Goal: Information Seeking & Learning: Learn about a topic

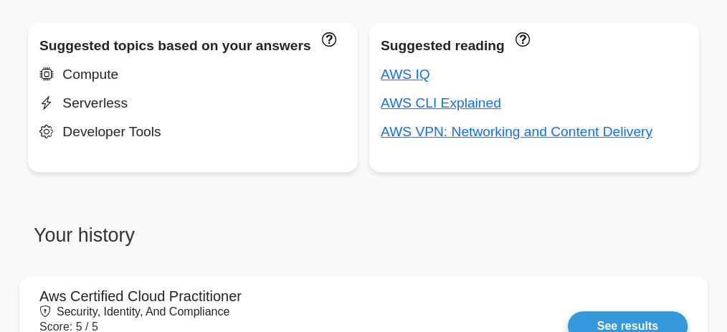
scroll to position [525, 0]
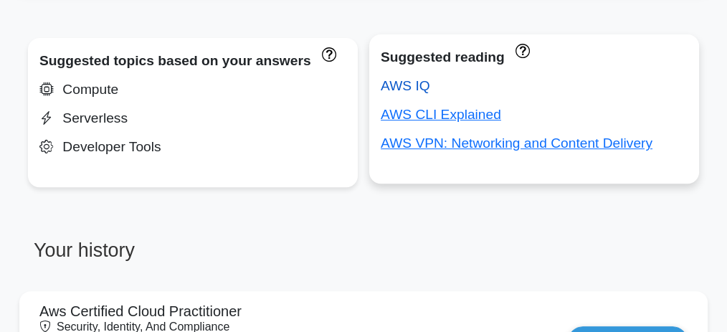
click at [414, 83] on link "AWS IQ" at bounding box center [405, 85] width 49 height 15
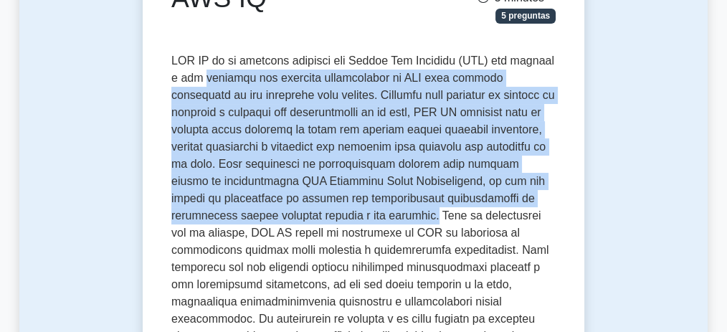
drag, startPoint x: 262, startPoint y: 85, endPoint x: 431, endPoint y: 219, distance: 215.4
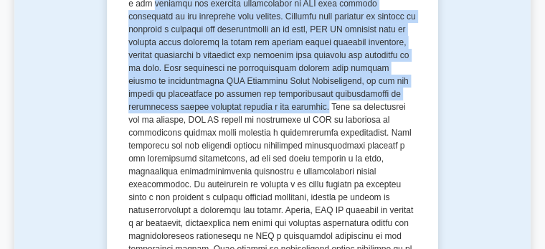
scroll to position [287, 0]
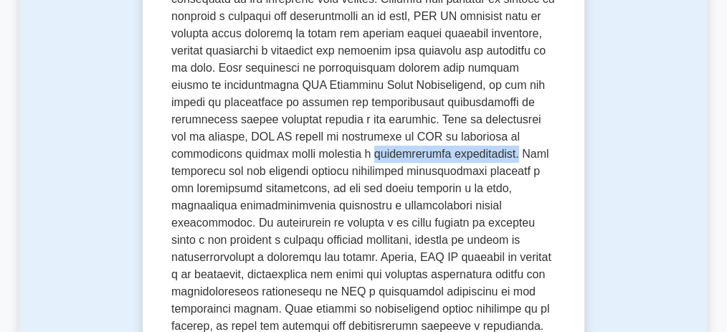
drag, startPoint x: 298, startPoint y: 153, endPoint x: 420, endPoint y: 163, distance: 122.3
click at [420, 163] on p at bounding box center [363, 283] width 384 height 654
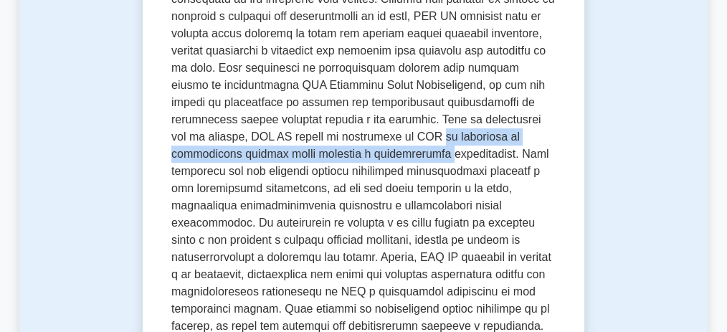
drag, startPoint x: 465, startPoint y: 134, endPoint x: 361, endPoint y: 163, distance: 107.8
click at [361, 163] on p at bounding box center [363, 283] width 384 height 654
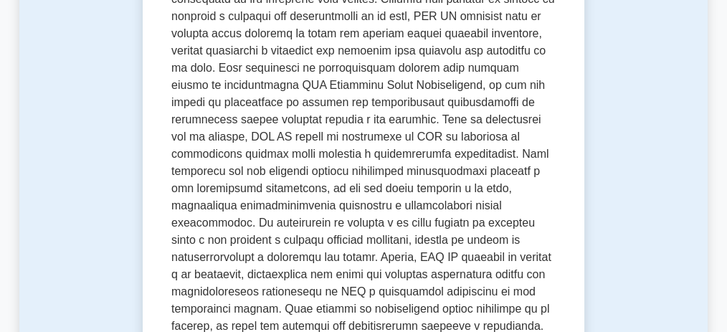
click at [412, 158] on font at bounding box center [362, 282] width 383 height 649
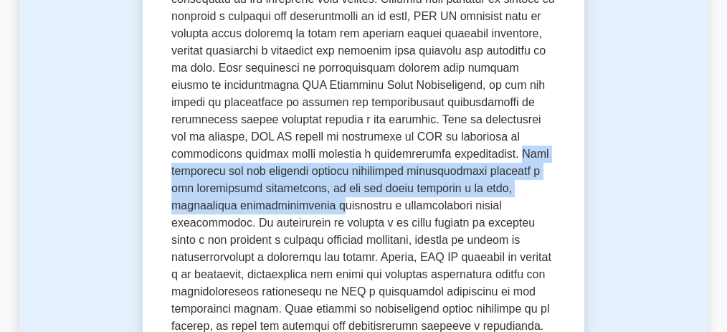
drag, startPoint x: 423, startPoint y: 156, endPoint x: 259, endPoint y: 198, distance: 169.5
click at [259, 198] on font at bounding box center [362, 282] width 383 height 649
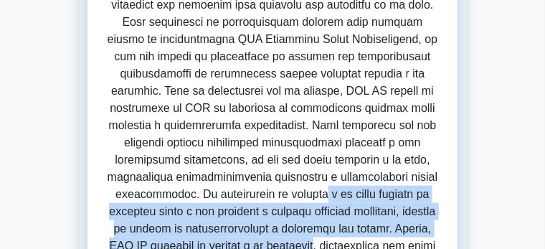
drag, startPoint x: 90, startPoint y: 184, endPoint x: 221, endPoint y: 208, distance: 133.4
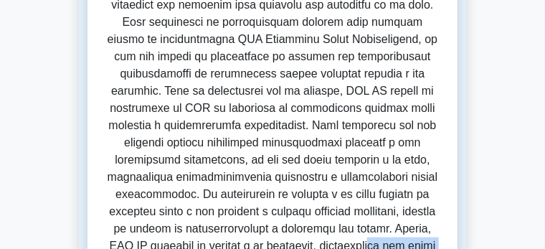
drag, startPoint x: 329, startPoint y: 216, endPoint x: 391, endPoint y: 219, distance: 62.4
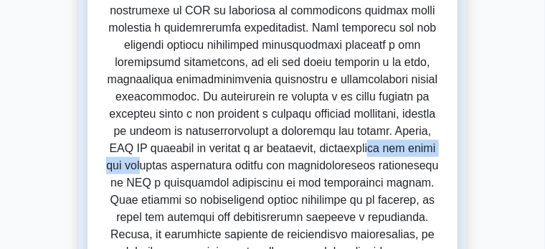
scroll to position [394, 0]
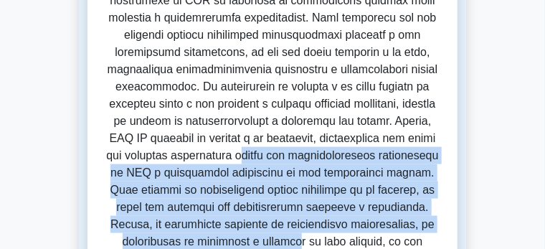
drag, startPoint x: 59, startPoint y: 130, endPoint x: 432, endPoint y: 171, distance: 375.1
click at [432, 171] on font at bounding box center [272, 164] width 335 height 752
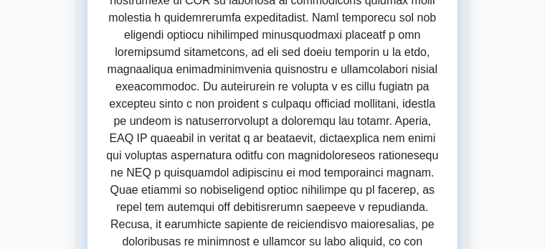
drag, startPoint x: 206, startPoint y: 199, endPoint x: 355, endPoint y: 204, distance: 148.4
click at [355, 204] on p at bounding box center [272, 164] width 335 height 757
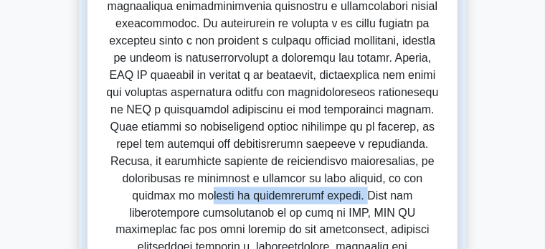
scroll to position [466, 0]
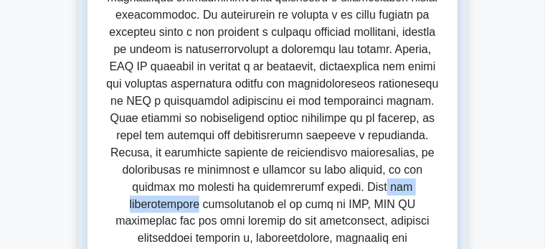
drag, startPoint x: 381, startPoint y: 125, endPoint x: 472, endPoint y: 124, distance: 90.3
click at [440, 124] on p at bounding box center [272, 92] width 335 height 757
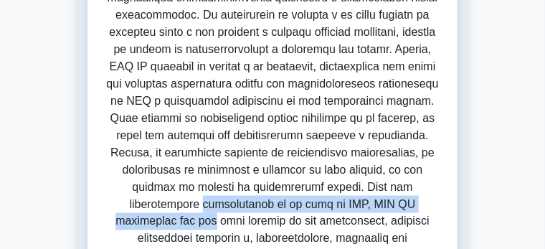
drag, startPoint x: 54, startPoint y: 141, endPoint x: 348, endPoint y: 138, distance: 294.6
click at [348, 138] on font at bounding box center [272, 92] width 335 height 752
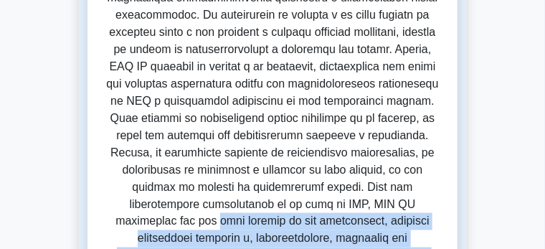
drag, startPoint x: 360, startPoint y: 140, endPoint x: 294, endPoint y: 181, distance: 78.0
click at [294, 181] on font at bounding box center [272, 92] width 335 height 752
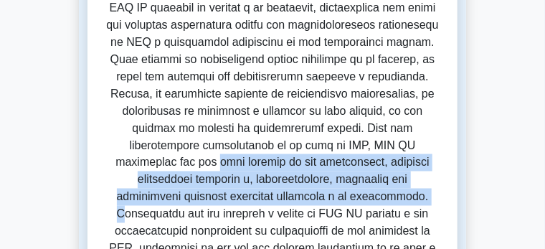
scroll to position [538, 0]
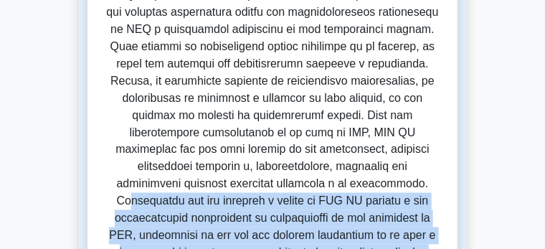
drag, startPoint x: 299, startPoint y: 106, endPoint x: 297, endPoint y: 204, distance: 97.5
click at [297, 204] on font at bounding box center [272, 20] width 335 height 752
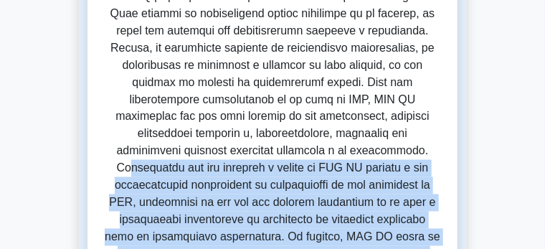
scroll to position [573, 0]
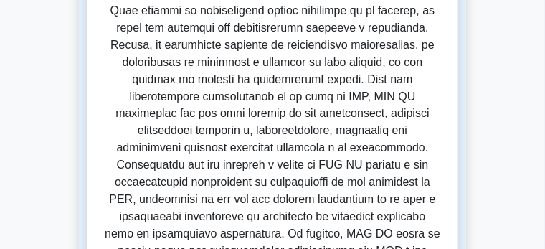
drag, startPoint x: 172, startPoint y: 193, endPoint x: 365, endPoint y: 206, distance: 193.3
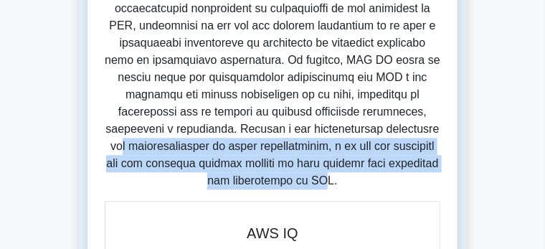
scroll to position [753, 0]
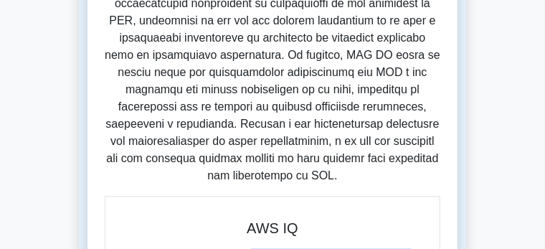
drag, startPoint x: 196, startPoint y: 104, endPoint x: 432, endPoint y: 163, distance: 242.5
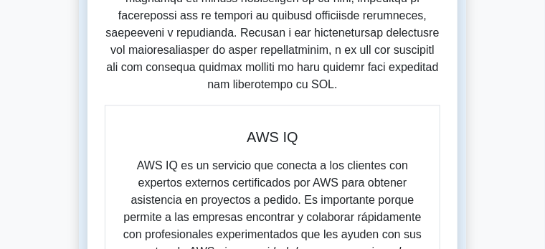
scroll to position [860, 0]
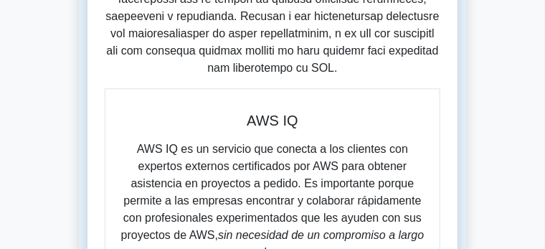
drag, startPoint x: 156, startPoint y: 121, endPoint x: 469, endPoint y: 120, distance: 312.5
drag, startPoint x: 127, startPoint y: 138, endPoint x: 434, endPoint y: 141, distance: 307.5
drag, startPoint x: 92, startPoint y: 155, endPoint x: 163, endPoint y: 171, distance: 72.9
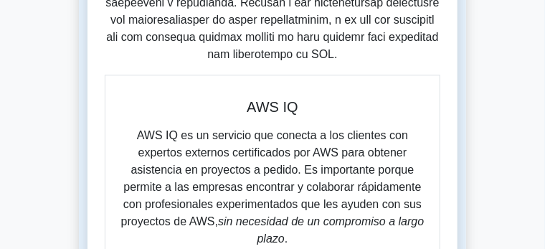
scroll to position [932, 0]
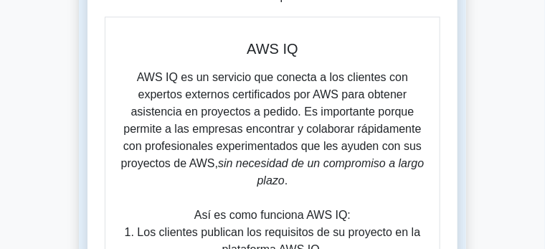
drag, startPoint x: 137, startPoint y: 120, endPoint x: 267, endPoint y: 138, distance: 131.0
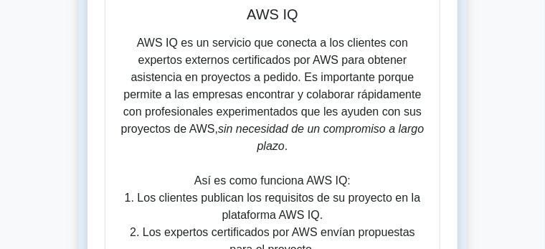
scroll to position [968, 0]
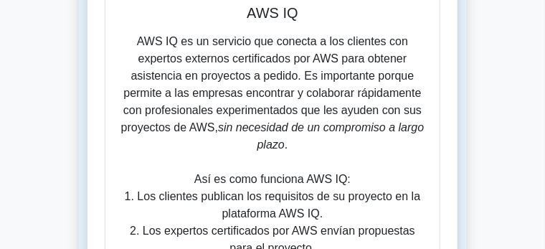
drag, startPoint x: 288, startPoint y: 153, endPoint x: 318, endPoint y: 153, distance: 29.4
drag, startPoint x: 347, startPoint y: 151, endPoint x: 158, endPoint y: 173, distance: 189.7
drag, startPoint x: 300, startPoint y: 170, endPoint x: 350, endPoint y: 197, distance: 57.1
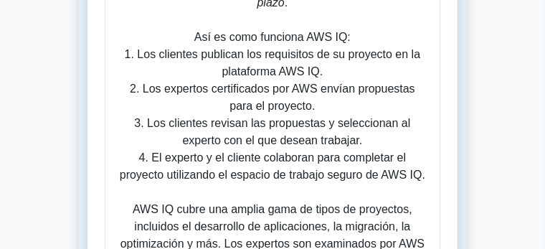
scroll to position [1111, 0]
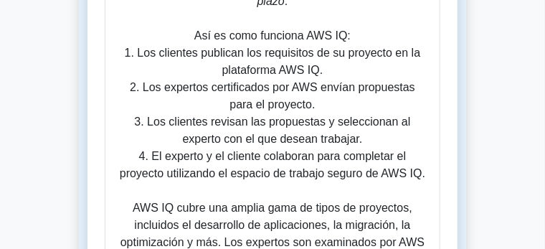
drag, startPoint x: 222, startPoint y: 92, endPoint x: 247, endPoint y: 124, distance: 39.9
click at [247, 124] on p "AWS IQ es un servicio que conecta a los clientes con expertos externos certific…" at bounding box center [272, 225] width 311 height 671
drag, startPoint x: 261, startPoint y: 130, endPoint x: 419, endPoint y: 128, distance: 157.7
click at [419, 128] on p "AWS IQ es un servicio que conecta a los clientes con expertos externos certific…" at bounding box center [272, 225] width 311 height 671
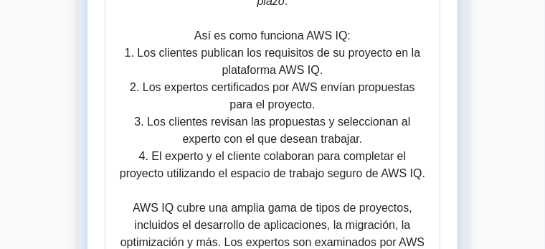
drag, startPoint x: 321, startPoint y: 166, endPoint x: 386, endPoint y: 143, distance: 68.5
click at [386, 143] on p "AWS IQ es un servicio que conecta a los clientes con expertos externos certific…" at bounding box center [272, 225] width 311 height 671
drag, startPoint x: 94, startPoint y: 161, endPoint x: 345, endPoint y: 180, distance: 251.6
click at [345, 180] on p "AWS IQ es un servicio que conecta a los clientes con expertos externos certific…" at bounding box center [272, 225] width 311 height 671
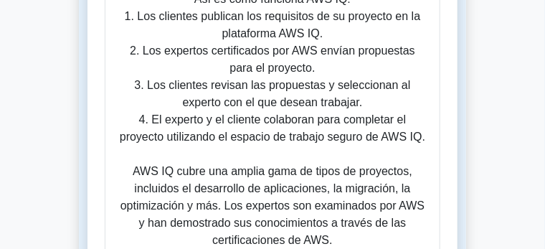
scroll to position [1183, 0]
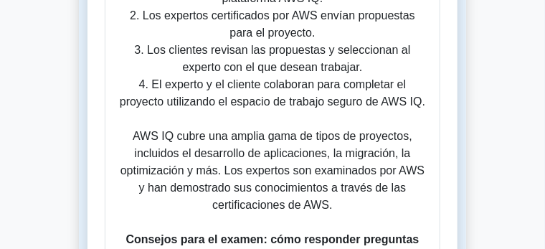
drag, startPoint x: 221, startPoint y: 133, endPoint x: 262, endPoint y: 130, distance: 40.2
click at [262, 130] on p "AWS IQ es un servicio que conecta a los clientes con expertos externos certific…" at bounding box center [272, 153] width 311 height 671
drag, startPoint x: 214, startPoint y: 126, endPoint x: 351, endPoint y: 156, distance: 140.7
click at [351, 156] on p "AWS IQ es un servicio que conecta a los clientes con expertos externos certific…" at bounding box center [272, 153] width 311 height 671
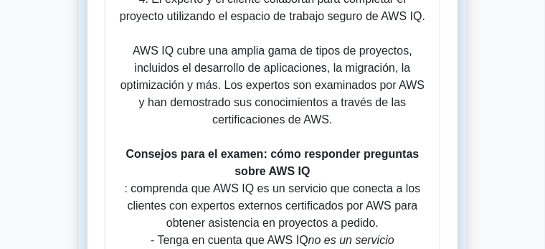
scroll to position [1290, 0]
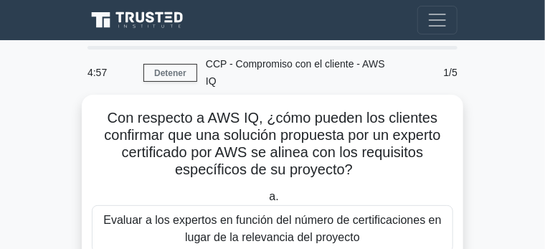
drag, startPoint x: 0, startPoint y: 0, endPoint x: 225, endPoint y: 104, distance: 247.9
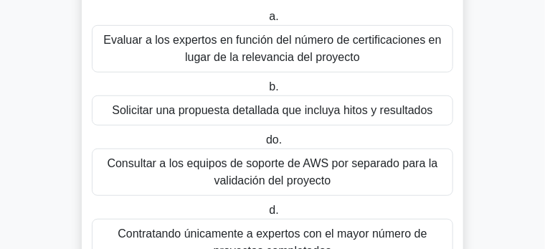
scroll to position [179, 0]
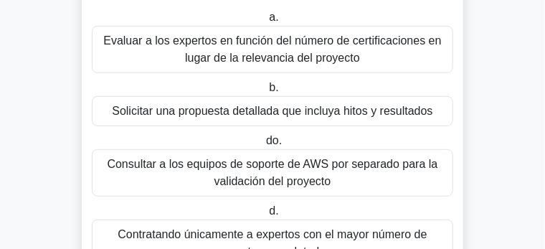
click at [308, 228] on font "Contratando únicamente a expertos con el mayor número de proyectos completados" at bounding box center [272, 242] width 309 height 29
click at [266, 206] on input "d. Contratando únicamente a expertos con el mayor número de proyectos completad…" at bounding box center [266, 210] width 0 height 9
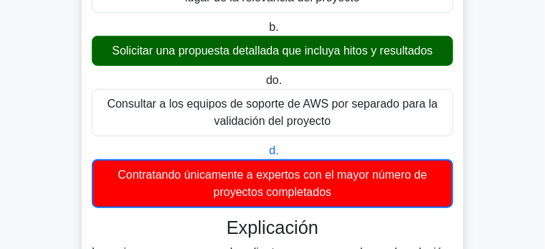
scroll to position [323, 0]
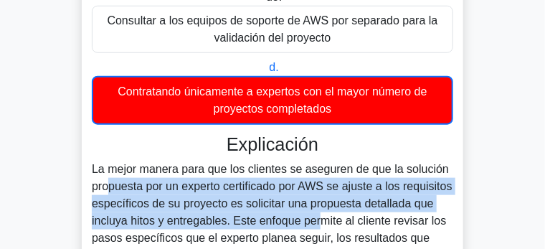
drag, startPoint x: 346, startPoint y: 143, endPoint x: 374, endPoint y: 182, distance: 48.3
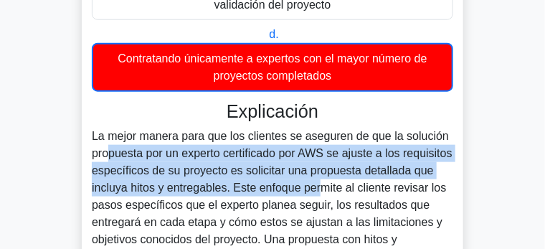
scroll to position [358, 0]
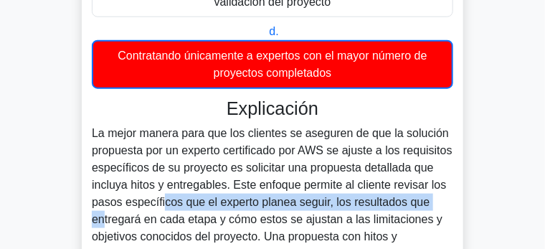
drag, startPoint x: 123, startPoint y: 158, endPoint x: 394, endPoint y: 161, distance: 270.3
click at [394, 161] on font "La mejor manera para que los clientes se aseguren de que la solución propuesta …" at bounding box center [272, 210] width 361 height 167
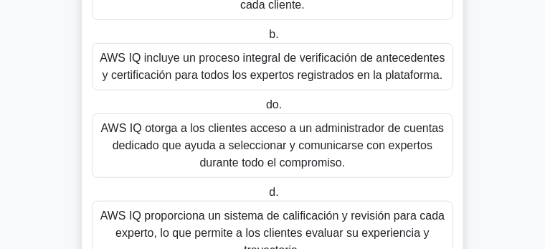
scroll to position [196, 0]
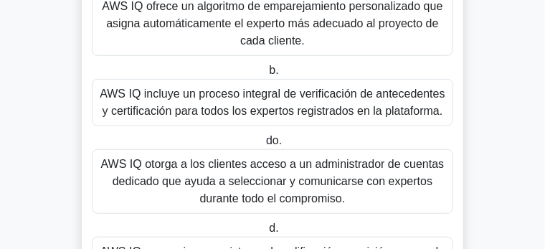
click at [297, 93] on font "AWS IQ incluye un proceso integral de verificación de antecedentes y certificac…" at bounding box center [272, 101] width 345 height 29
click at [266, 75] on input "b. AWS IQ incluye un proceso integral de verificación de antecedentes y certifi…" at bounding box center [266, 70] width 0 height 9
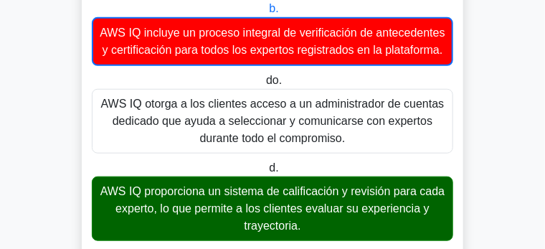
scroll to position [268, 0]
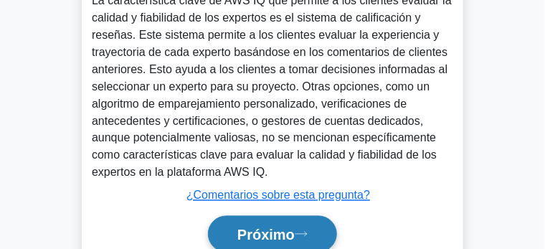
click at [262, 216] on button "Próximo" at bounding box center [272, 234] width 129 height 37
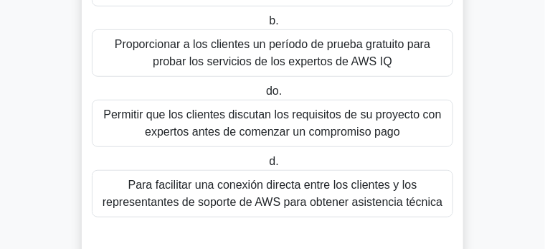
scroll to position [215, 0]
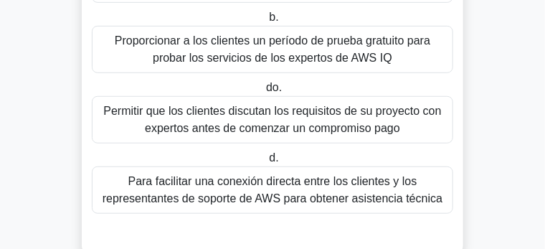
click at [323, 121] on font "Permitir que los clientes discutan los requisitos de su proyecto con expertos a…" at bounding box center [272, 119] width 338 height 29
click at [263, 92] on input "do. Permitir que los clientes discutan los requisitos de su proyecto con expert…" at bounding box center [263, 87] width 0 height 9
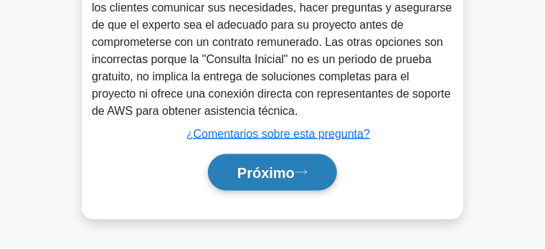
click at [273, 166] on font "Próximo" at bounding box center [265, 174] width 57 height 16
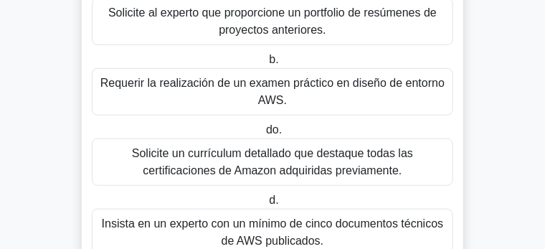
scroll to position [214, 0]
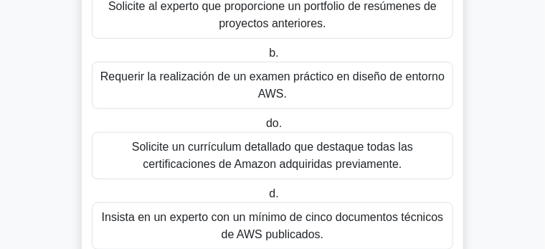
click at [313, 140] on font "Solicite un currículum detallado que destaque todas las certificaciones de Amaz…" at bounding box center [272, 154] width 281 height 29
click at [263, 124] on input "do. Solicite un currículum detallado que destaque todas las certificaciones de …" at bounding box center [263, 123] width 0 height 9
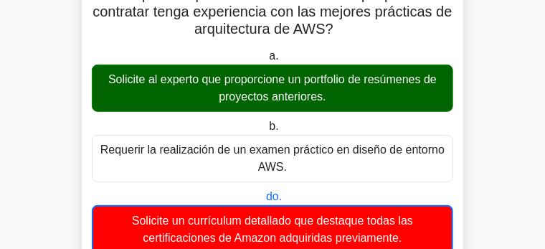
scroll to position [142, 0]
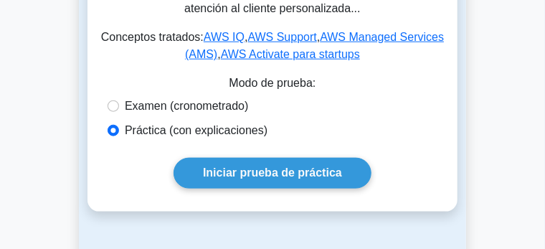
scroll to position [287, 0]
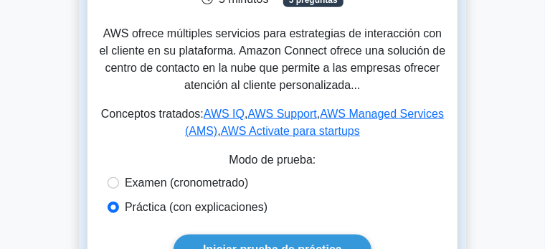
drag, startPoint x: 106, startPoint y: 103, endPoint x: 353, endPoint y: 108, distance: 246.6
click at [0, 0] on font at bounding box center [0, 0] width 0 height 0
drag, startPoint x: 364, startPoint y: 104, endPoint x: 348, endPoint y: 112, distance: 17.6
click at [457, 110] on div "Compromiso del cliente Servicios de AWS para contacto y comunicaciones con clie…" at bounding box center [272, 56] width 370 height 464
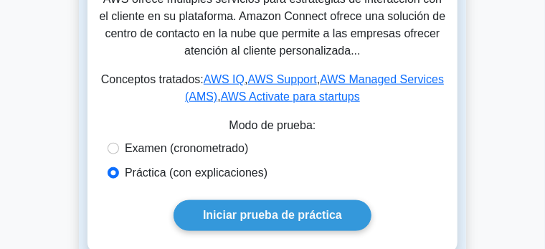
scroll to position [323, 0]
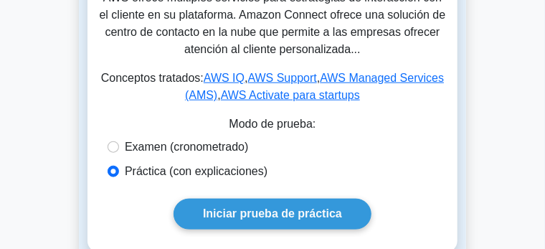
drag, startPoint x: 175, startPoint y: 105, endPoint x: 272, endPoint y: 108, distance: 97.5
click at [0, 0] on font at bounding box center [0, 0] width 0 height 0
drag, startPoint x: 288, startPoint y: 96, endPoint x: 411, endPoint y: 104, distance: 122.8
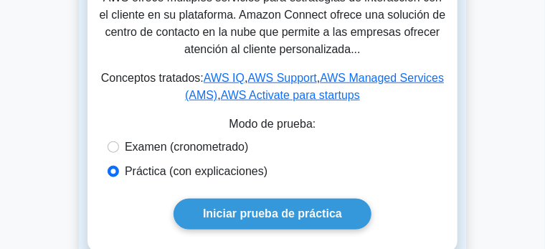
click at [0, 0] on font at bounding box center [0, 0] width 0 height 0
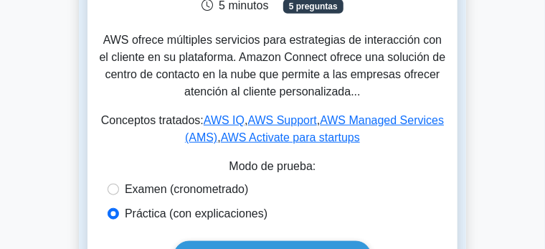
scroll to position [287, 0]
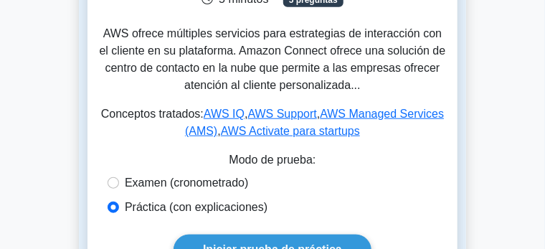
click at [0, 0] on font at bounding box center [0, 0] width 0 height 0
drag, startPoint x: 93, startPoint y: 157, endPoint x: 116, endPoint y: 164, distance: 24.0
click at [0, 0] on font at bounding box center [0, 0] width 0 height 0
drag, startPoint x: 148, startPoint y: 171, endPoint x: 247, endPoint y: 171, distance: 99.6
click at [0, 0] on font at bounding box center [0, 0] width 0 height 0
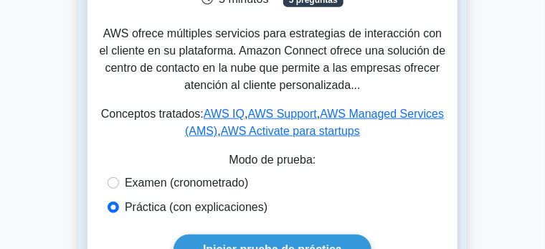
drag, startPoint x: 263, startPoint y: 167, endPoint x: 282, endPoint y: 167, distance: 18.6
click at [0, 0] on font at bounding box center [0, 0] width 0 height 0
drag, startPoint x: 301, startPoint y: 168, endPoint x: 363, endPoint y: 168, distance: 61.6
click at [0, 0] on font at bounding box center [0, 0] width 0 height 0
drag, startPoint x: 374, startPoint y: 167, endPoint x: 407, endPoint y: 168, distance: 33.0
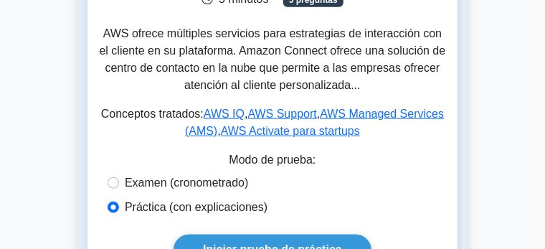
click at [0, 0] on font at bounding box center [0, 0] width 0 height 0
drag, startPoint x: 57, startPoint y: 190, endPoint x: 206, endPoint y: 208, distance: 150.9
click at [0, 0] on font at bounding box center [0, 0] width 0 height 0
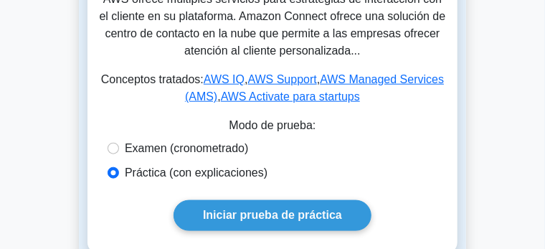
scroll to position [323, 0]
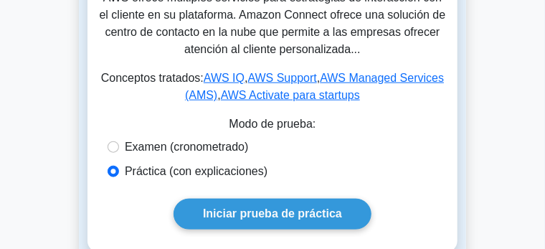
drag, startPoint x: 122, startPoint y: 210, endPoint x: 228, endPoint y: 209, distance: 106.1
click at [0, 0] on font at bounding box center [0, 0] width 0 height 0
drag, startPoint x: 204, startPoint y: 208, endPoint x: 255, endPoint y: 208, distance: 51.6
click at [0, 0] on font at bounding box center [0, 0] width 0 height 0
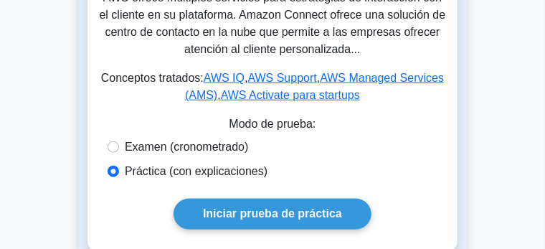
drag, startPoint x: 261, startPoint y: 211, endPoint x: 294, endPoint y: 224, distance: 35.4
click at [0, 0] on p at bounding box center [0, 0] width 0 height 0
drag, startPoint x: 425, startPoint y: 221, endPoint x: 298, endPoint y: 238, distance: 127.9
click at [0, 0] on font at bounding box center [0, 0] width 0 height 0
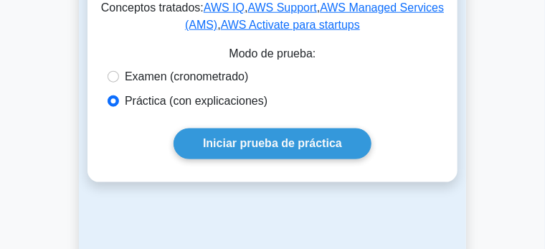
scroll to position [394, 0]
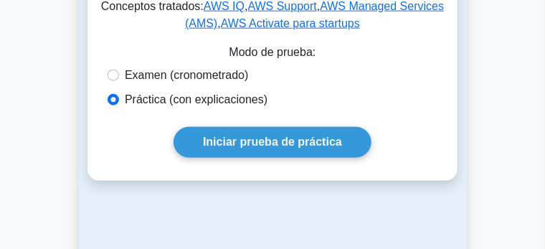
drag, startPoint x: 344, startPoint y: 168, endPoint x: 199, endPoint y: 190, distance: 147.2
click at [0, 0] on font at bounding box center [0, 0] width 0 height 0
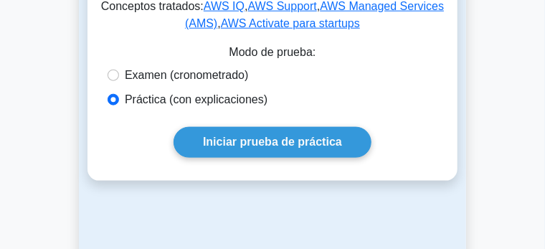
drag, startPoint x: 274, startPoint y: 201, endPoint x: 427, endPoint y: 201, distance: 153.4
click at [0, 0] on font at bounding box center [0, 0] width 0 height 0
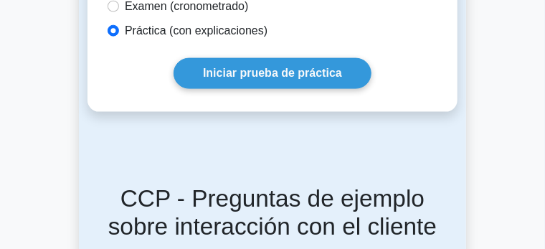
scroll to position [466, 0]
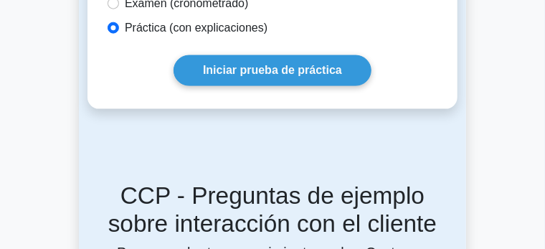
drag, startPoint x: 267, startPoint y: 166, endPoint x: 470, endPoint y: 173, distance: 203.7
click at [0, 0] on p at bounding box center [0, 0] width 0 height 0
click at [0, 0] on font at bounding box center [0, 0] width 0 height 0
drag, startPoint x: 113, startPoint y: 196, endPoint x: 424, endPoint y: 196, distance: 310.4
click at [0, 0] on font at bounding box center [0, 0] width 0 height 0
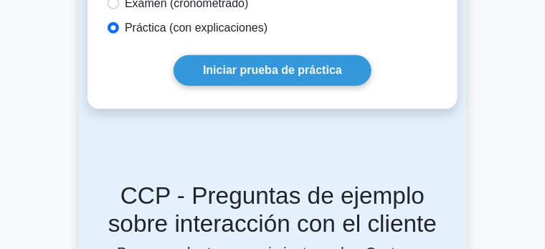
drag, startPoint x: 103, startPoint y: 214, endPoint x: 399, endPoint y: 218, distance: 296.8
click at [0, 0] on font at bounding box center [0, 0] width 0 height 0
drag, startPoint x: 391, startPoint y: 215, endPoint x: 140, endPoint y: 233, distance: 251.5
click at [0, 0] on font at bounding box center [0, 0] width 0 height 0
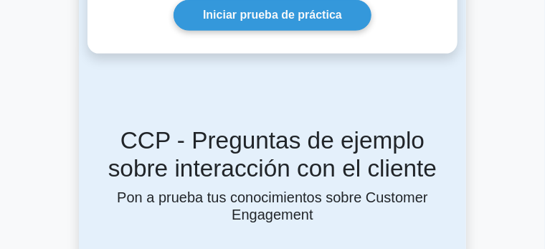
scroll to position [538, 0]
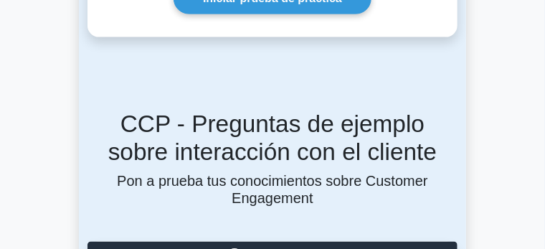
drag, startPoint x: 151, startPoint y: 162, endPoint x: 330, endPoint y: 199, distance: 182.2
click at [0, 0] on font at bounding box center [0, 0] width 0 height 0
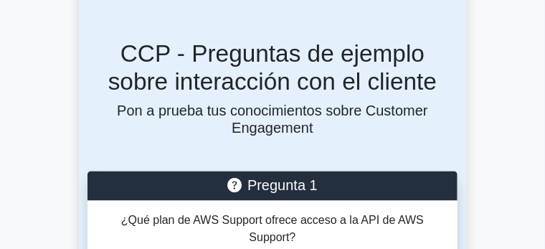
scroll to position [609, 0]
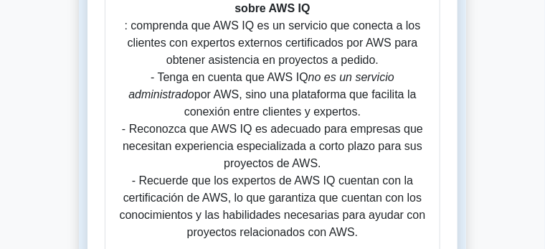
scroll to position [1434, 0]
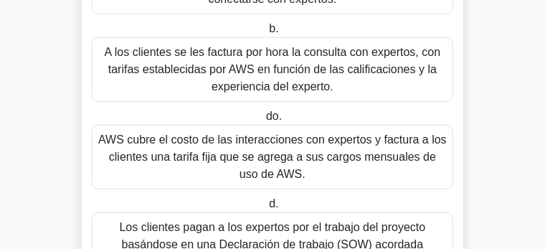
scroll to position [251, 0]
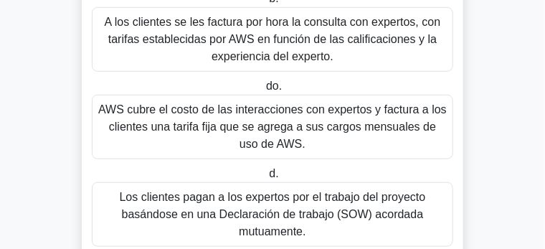
click at [229, 191] on font "Los clientes pagan a los expertos por el trabajo del proyecto basándose en una …" at bounding box center [273, 214] width 306 height 47
click at [266, 170] on input "d. Los clientes pagan a los expertos por el trabajo del proyecto basándose en u…" at bounding box center [266, 173] width 0 height 9
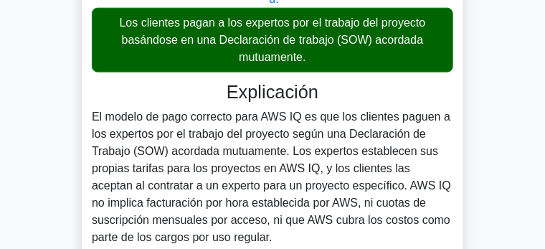
scroll to position [466, 0]
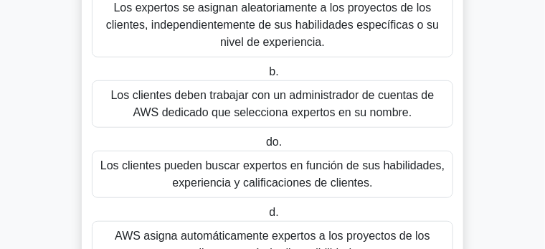
scroll to position [179, 0]
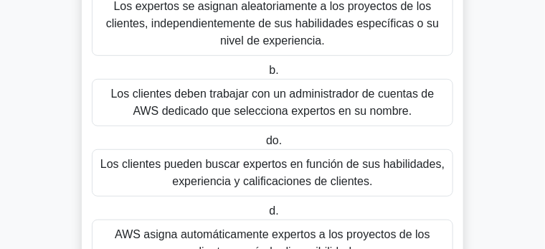
click at [173, 161] on font "Los clientes pueden buscar expertos en función de sus habilidades, experiencia …" at bounding box center [272, 173] width 348 height 34
click at [263, 146] on input "do. Los clientes pueden buscar expertos en función de sus habilidades, experien…" at bounding box center [263, 140] width 0 height 9
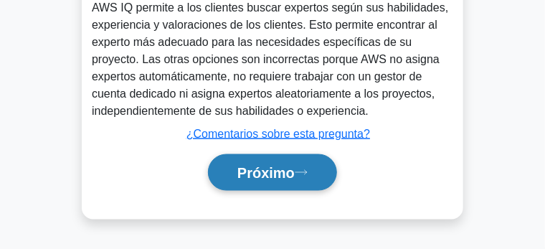
click at [268, 166] on font "Próximo" at bounding box center [265, 174] width 57 height 16
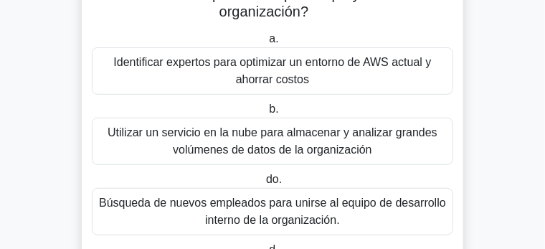
scroll to position [123, 0]
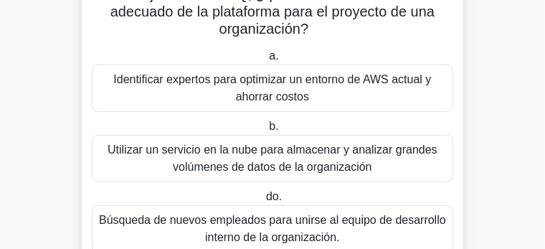
click at [309, 211] on font "Búsqueda de nuevos empleados para unirse al equipo de desarrollo interno de la …" at bounding box center [272, 228] width 348 height 34
click at [263, 200] on input "do. Búsqueda de nuevos empleados para unirse al equipo de desarrollo interno de…" at bounding box center [263, 196] width 0 height 9
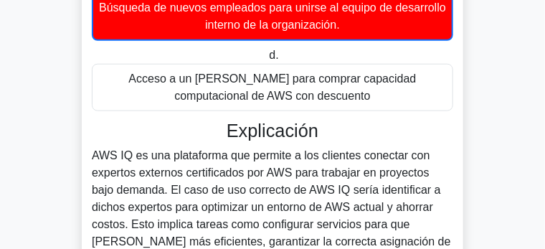
scroll to position [338, 0]
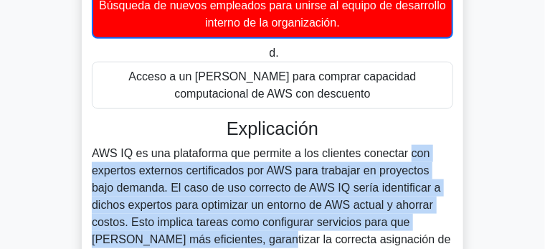
drag, startPoint x: 323, startPoint y: 125, endPoint x: 93, endPoint y: 194, distance: 239.7
click at [92, 197] on font "AWS IQ es una plataforma que permite a los clientes conectar con expertos exter…" at bounding box center [271, 204] width 359 height 115
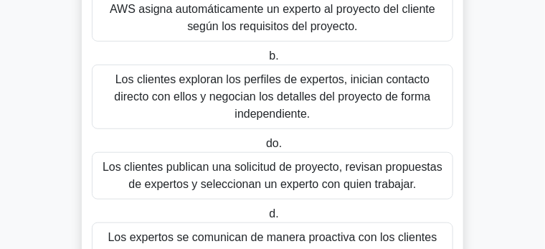
scroll to position [196, 0]
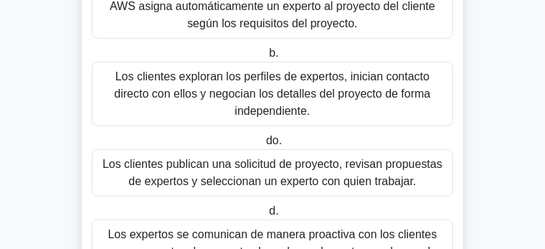
click at [275, 158] on font "Los clientes publican una solicitud de proyecto, revisan propuestas de expertos…" at bounding box center [273, 172] width 340 height 29
click at [263, 144] on input "do. Los clientes publican una solicitud de proyecto, revisan propuestas de expe…" at bounding box center [263, 140] width 0 height 9
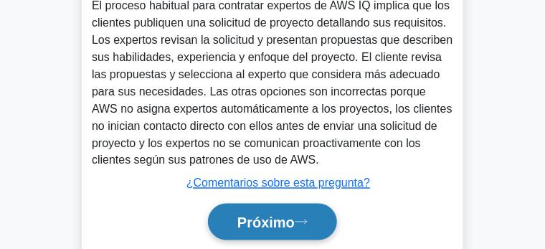
click at [270, 215] on font "Próximo" at bounding box center [265, 223] width 57 height 16
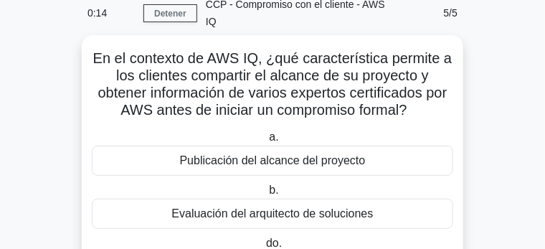
scroll to position [72, 0]
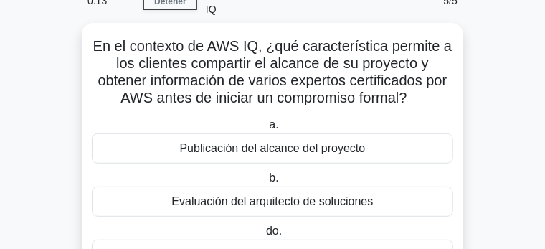
click at [286, 154] on font "Publicación del alcance del proyecto" at bounding box center [273, 148] width 186 height 12
click at [266, 130] on input "a. Publicación del alcance del proyecto" at bounding box center [266, 124] width 0 height 9
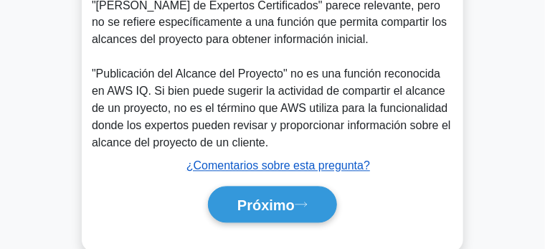
scroll to position [663, 0]
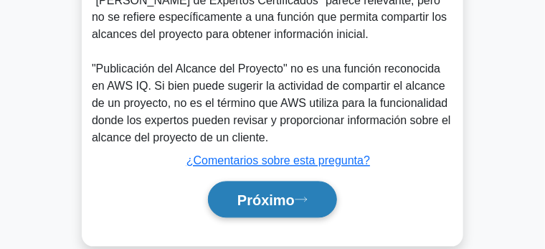
click at [267, 193] on font "Próximo" at bounding box center [265, 201] width 57 height 16
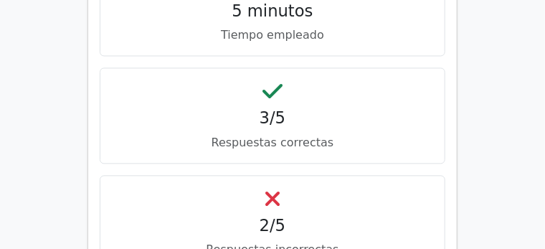
scroll to position [717, 0]
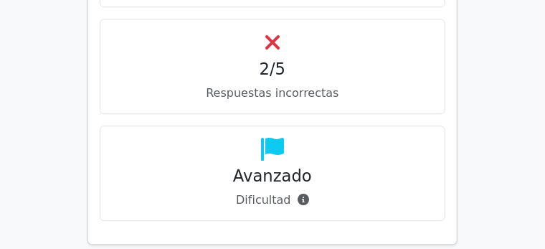
scroll to position [860, 0]
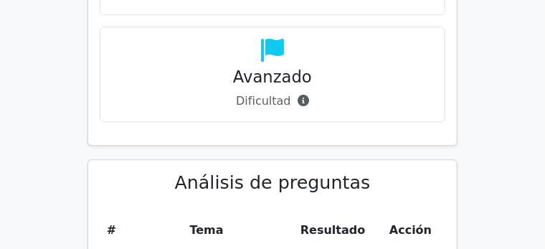
scroll to position [968, 0]
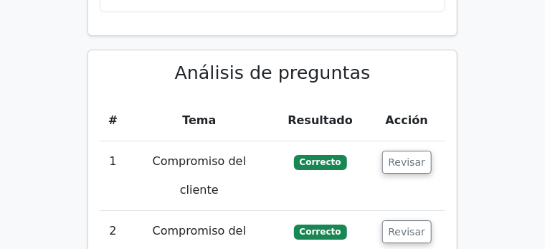
scroll to position [1075, 0]
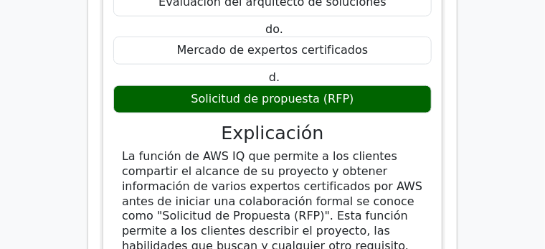
scroll to position [1792, 0]
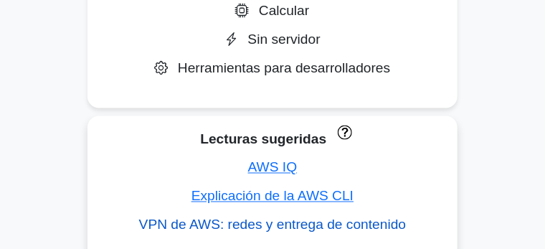
scroll to position [538, 0]
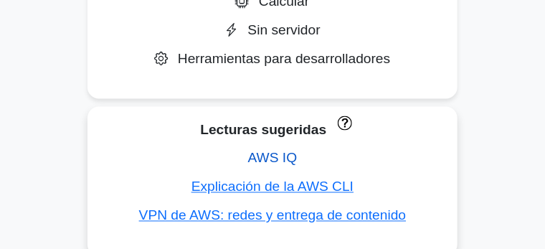
click at [297, 151] on font "AWS IQ" at bounding box center [272, 158] width 49 height 15
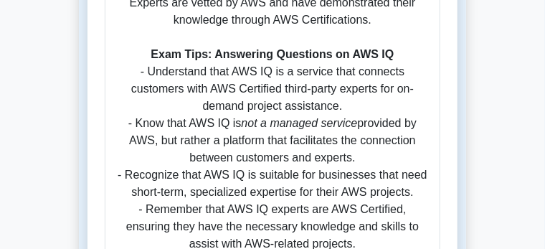
scroll to position [1254, 0]
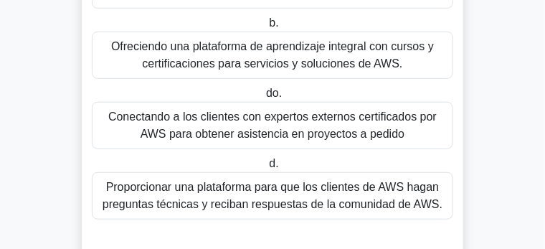
scroll to position [215, 0]
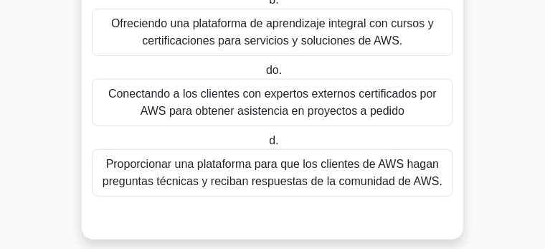
click at [323, 97] on font "Conectando a los clientes con expertos externos certificados por AWS para obten…" at bounding box center [272, 101] width 328 height 29
click at [263, 75] on input "do. Conectando a los clientes con expertos externos certificados por AWS para o…" at bounding box center [263, 70] width 0 height 9
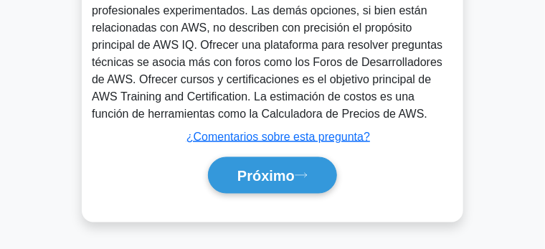
scroll to position [519, 0]
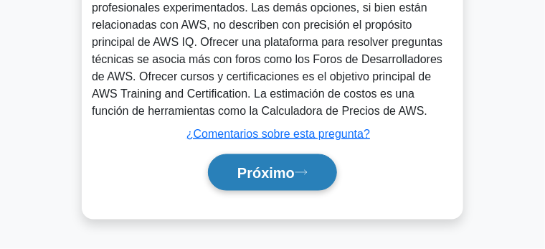
click at [289, 166] on font "Próximo" at bounding box center [265, 174] width 57 height 16
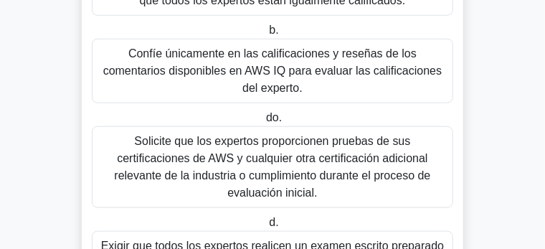
scroll to position [304, 0]
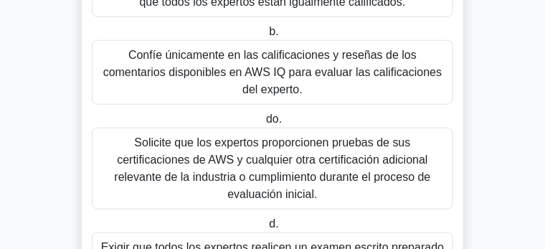
click at [262, 136] on font "Solicite que los expertos proporcionen pruebas de sus certificaciones de AWS y …" at bounding box center [272, 168] width 316 height 64
click at [263, 124] on input "do. Solicite que los expertos proporcionen pruebas de sus certificaciones de AW…" at bounding box center [263, 119] width 0 height 9
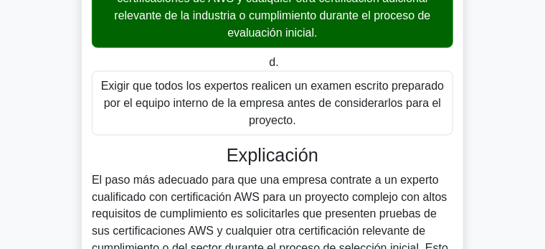
scroll to position [519, 0]
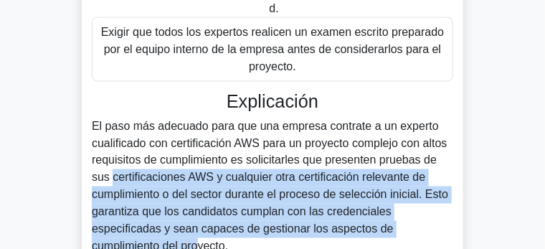
drag, startPoint x: 176, startPoint y: 115, endPoint x: 285, endPoint y: 157, distance: 117.3
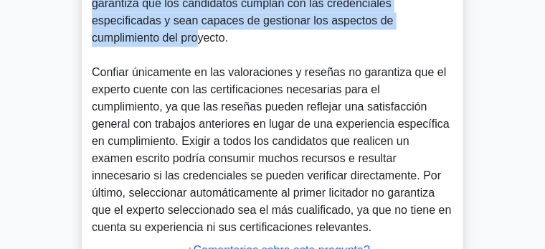
scroll to position [730, 0]
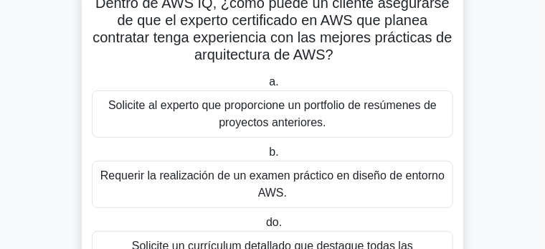
scroll to position [108, 0]
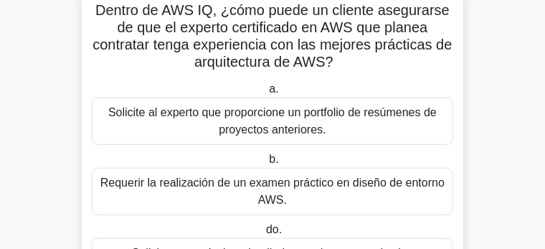
click at [264, 106] on font "Solicite al experto que proporcione un portfolio de resúmenes de proyectos ante…" at bounding box center [272, 120] width 328 height 29
click at [266, 94] on input "a. Solicite al experto que proporcione un portfolio de resúmenes de proyectos a…" at bounding box center [266, 89] width 0 height 9
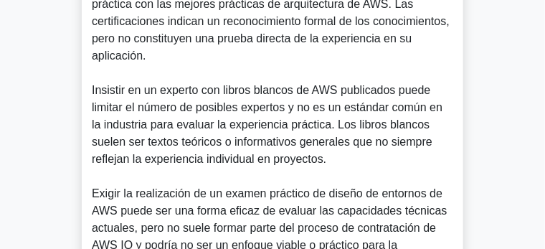
scroll to position [730, 0]
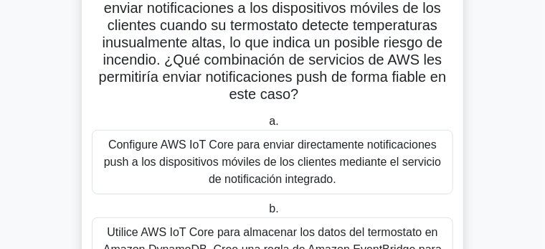
scroll to position [143, 0]
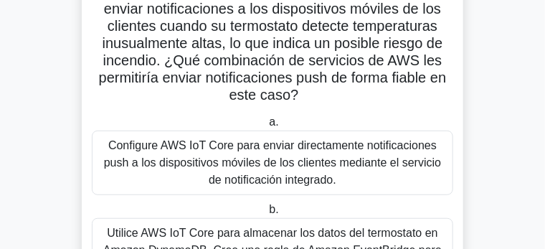
click at [287, 139] on font "Configure AWS IoT Core para enviar directamente notificaciones push a los dispo…" at bounding box center [272, 162] width 337 height 47
click at [266, 127] on input "a. Configure AWS IoT Core para enviar directamente notificaciones push a los di…" at bounding box center [266, 122] width 0 height 9
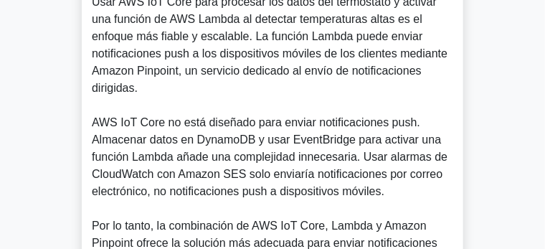
scroll to position [717, 0]
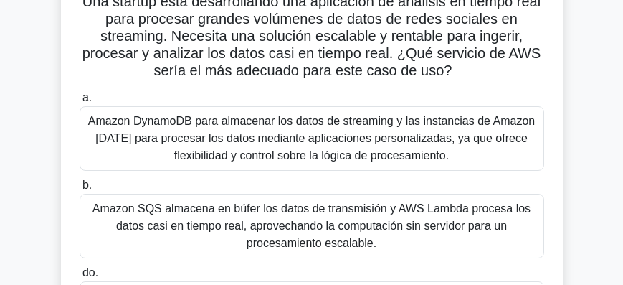
scroll to position [94, 0]
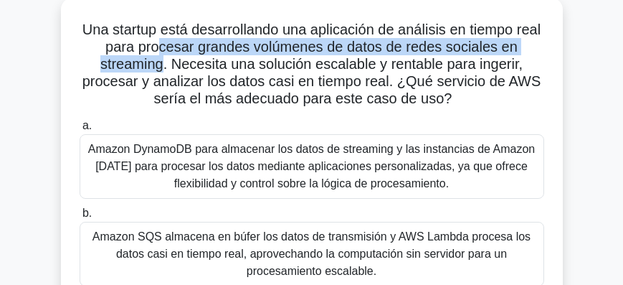
drag, startPoint x: 157, startPoint y: 48, endPoint x: 161, endPoint y: 65, distance: 17.6
click at [161, 65] on font "Una startup está desarrollando una aplicación de análisis en tiempo real para p…" at bounding box center [311, 64] width 459 height 85
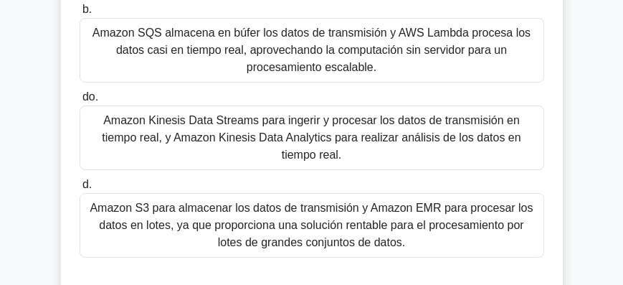
scroll to position [298, 0]
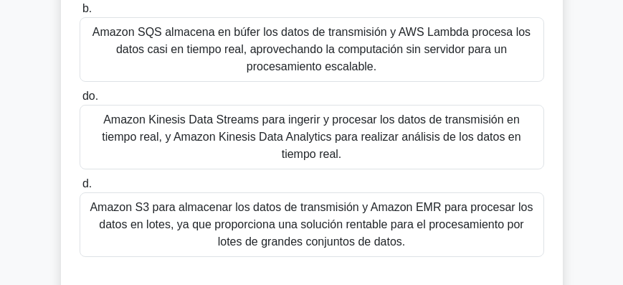
click at [325, 124] on font "Amazon Kinesis Data Streams para ingerir y procesar los datos de transmisión en…" at bounding box center [311, 136] width 419 height 47
click at [80, 101] on input "do. Amazon Kinesis Data Streams para ingerir y procesar los datos de transmisió…" at bounding box center [80, 96] width 0 height 9
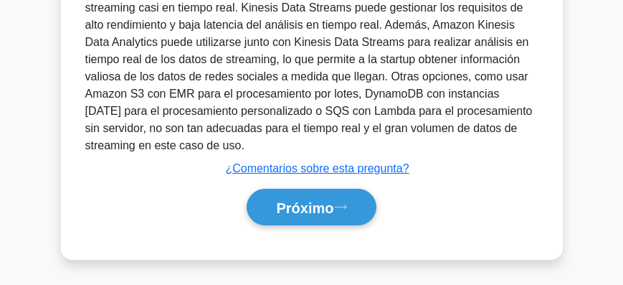
scroll to position [662, 0]
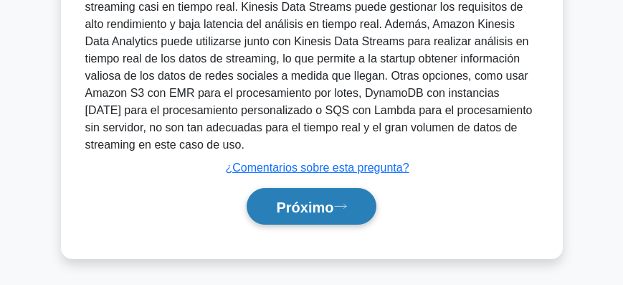
click at [315, 209] on font "Próximo" at bounding box center [304, 207] width 57 height 16
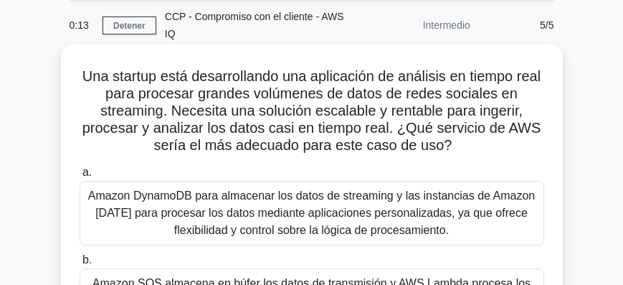
scroll to position [0, 0]
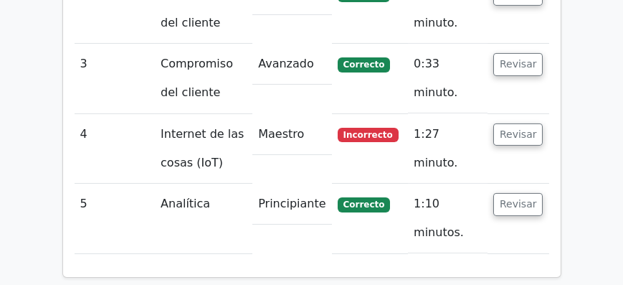
scroll to position [1515, 0]
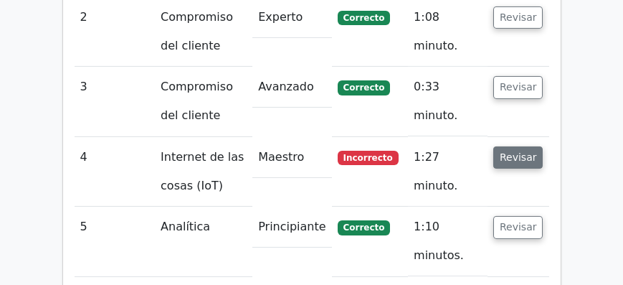
click at [515, 151] on font "Revisar" at bounding box center [518, 156] width 37 height 11
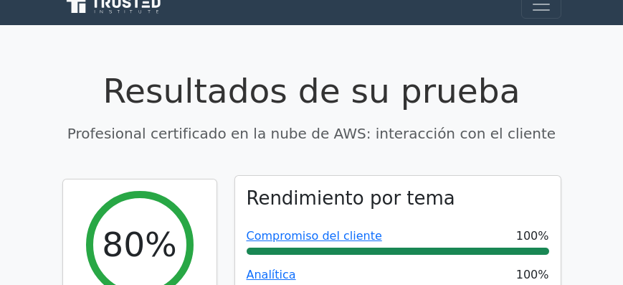
scroll to position [0, 0]
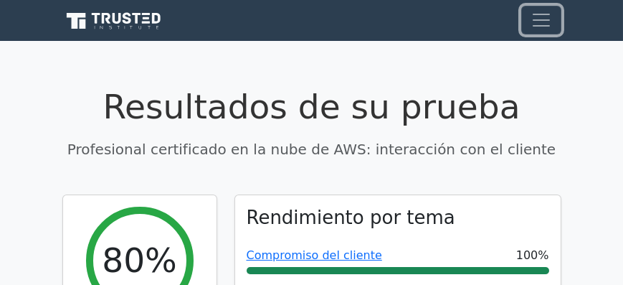
click at [533, 14] on span "Cambiar navegación" at bounding box center [541, 20] width 22 height 22
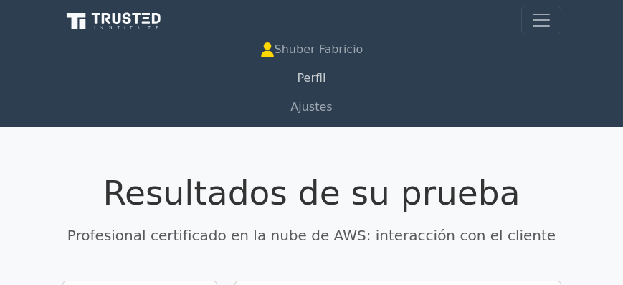
click at [320, 75] on font "Perfil" at bounding box center [311, 78] width 29 height 14
